Goal: Communication & Community: Participate in discussion

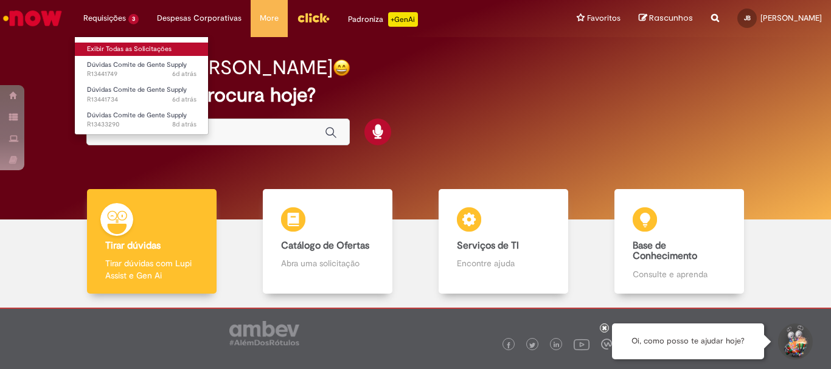
click at [107, 44] on link "Exibir Todas as Solicitações" at bounding box center [142, 49] width 134 height 13
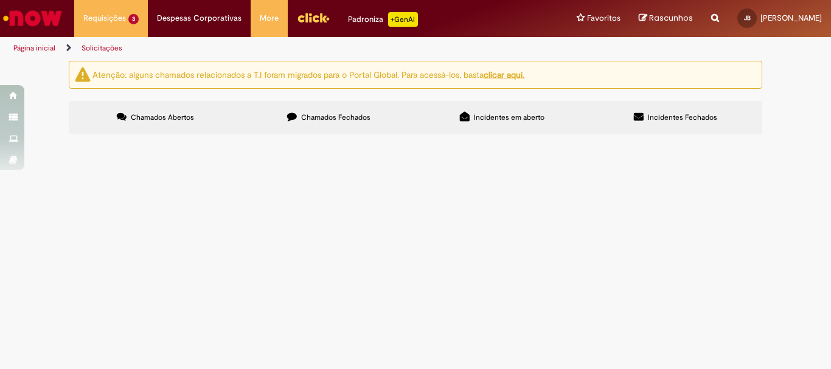
click at [43, 137] on div "Atenção: alguns chamados relacionados a T.I foram migrados para o Portal Global…" at bounding box center [415, 99] width 831 height 77
click at [0, 0] on span "R13441734" at bounding box center [0, 0] width 0 height 0
click at [0, 0] on span "Dúvidas Comite de Gente Supply" at bounding box center [0, 0] width 0 height 0
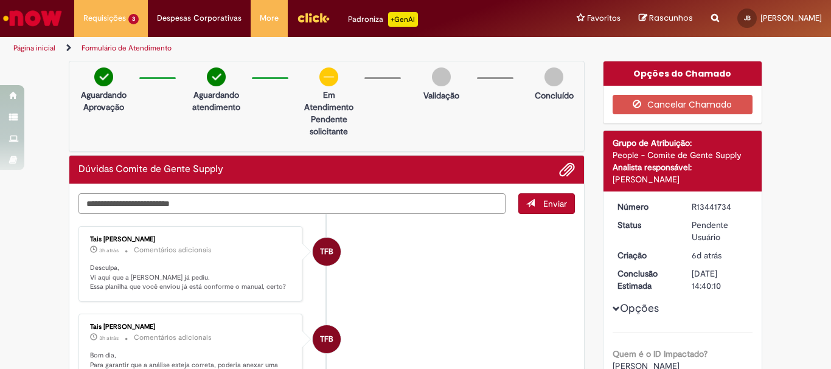
click at [206, 207] on textarea "Digite sua mensagem aqui..." at bounding box center [291, 203] width 427 height 21
type textarea "**********"
click at [541, 197] on button "Enviar" at bounding box center [546, 203] width 57 height 21
